Goal: Task Accomplishment & Management: Complete application form

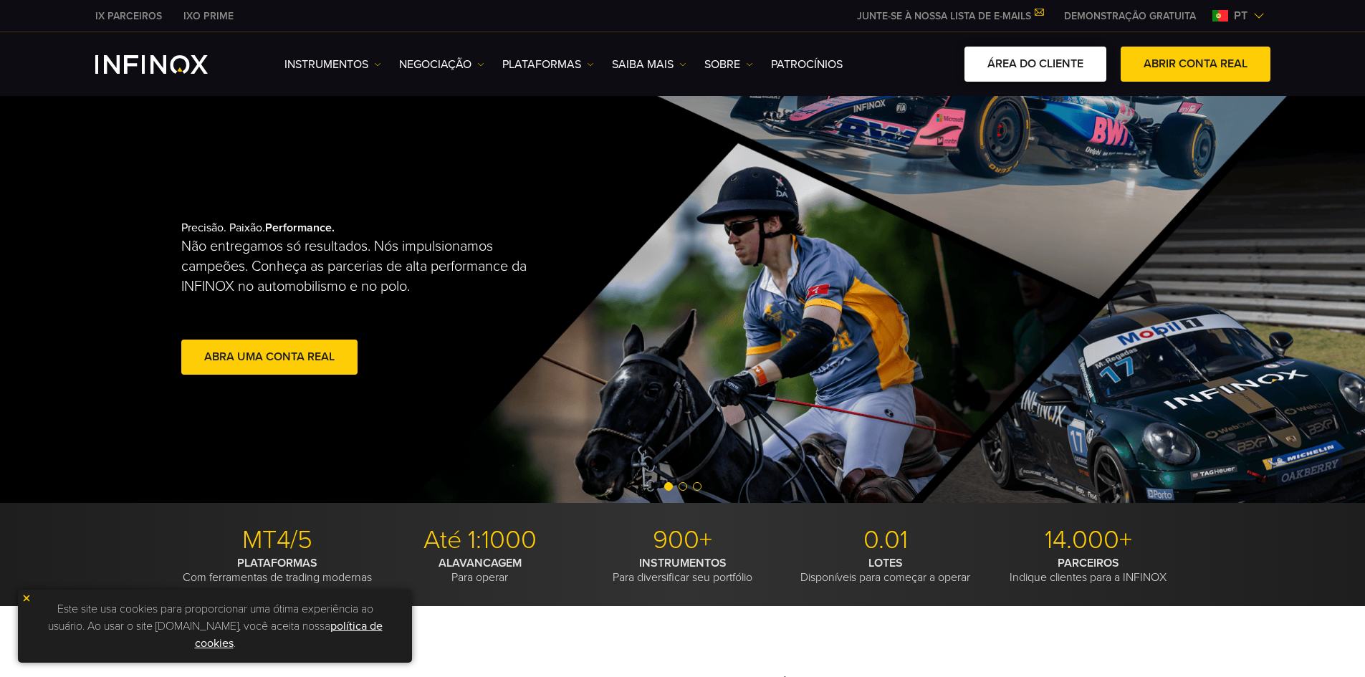
drag, startPoint x: 0, startPoint y: 0, endPoint x: 1060, endPoint y: 71, distance: 1062.0
click at [1060, 71] on link "ÁREA DO CLIENTE" at bounding box center [1035, 64] width 142 height 35
drag, startPoint x: 0, startPoint y: 0, endPoint x: 1168, endPoint y: 76, distance: 1171.0
click at [1168, 76] on link "ABRIR CONTA REAL" at bounding box center [1195, 64] width 150 height 35
